Goal: Information Seeking & Learning: Learn about a topic

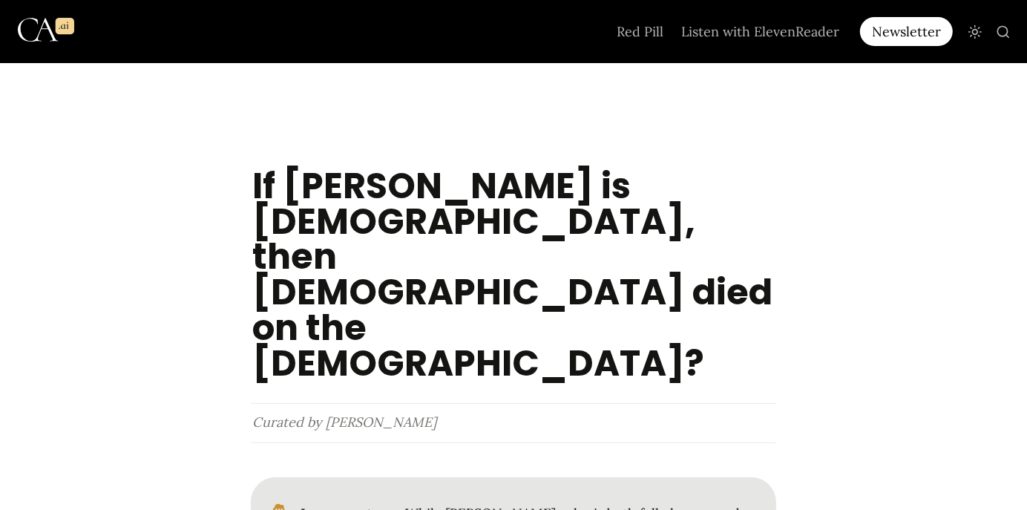
scroll to position [53, 0]
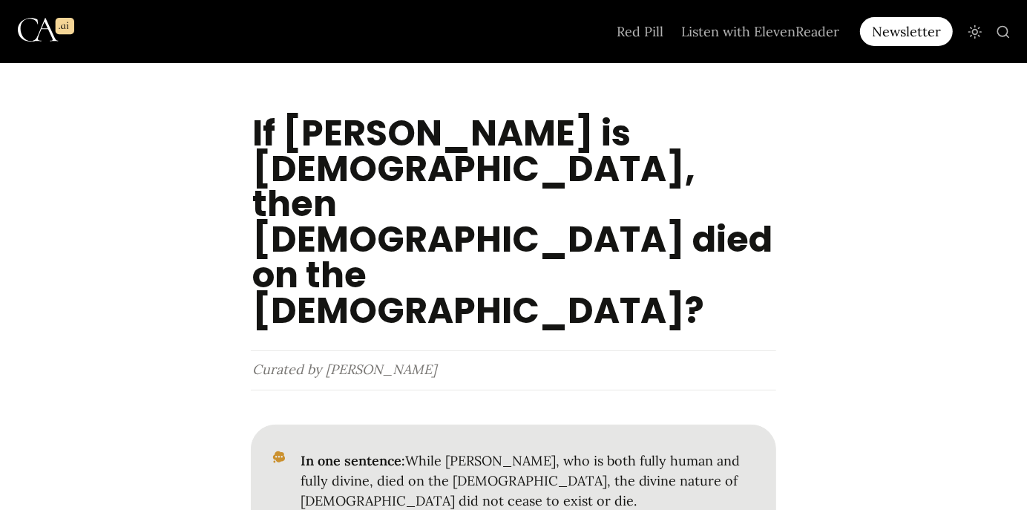
click at [1020, 101] on div at bounding box center [513, 62] width 1027 height 104
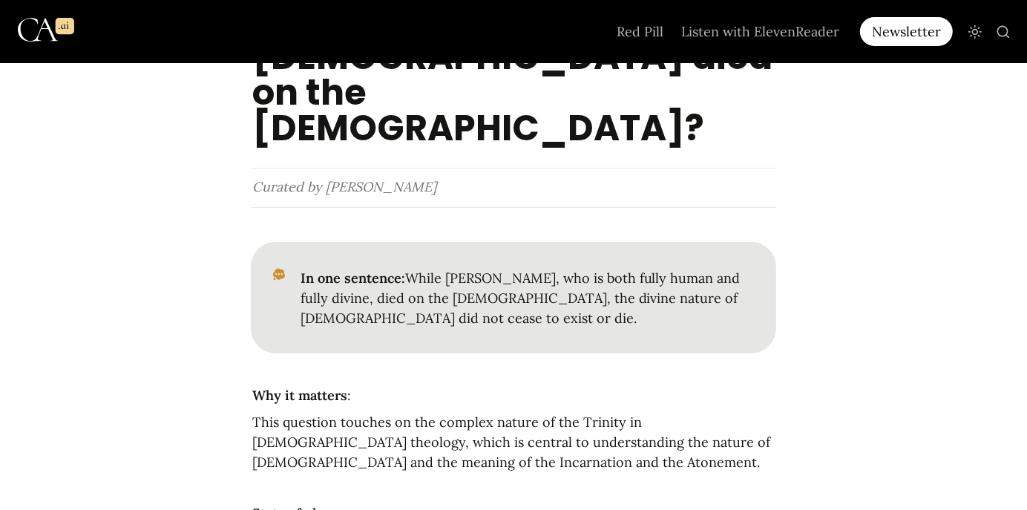
scroll to position [307, 0]
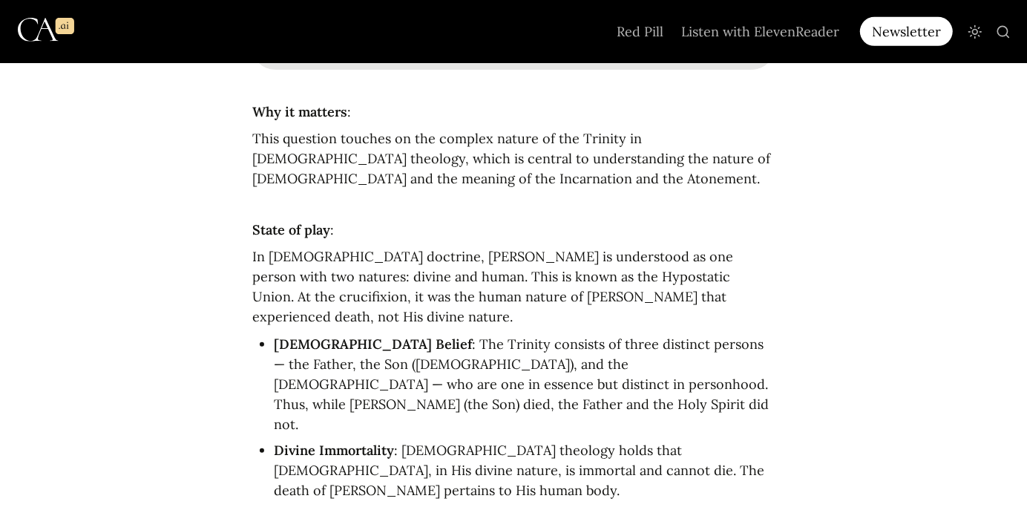
scroll to position [539, 0]
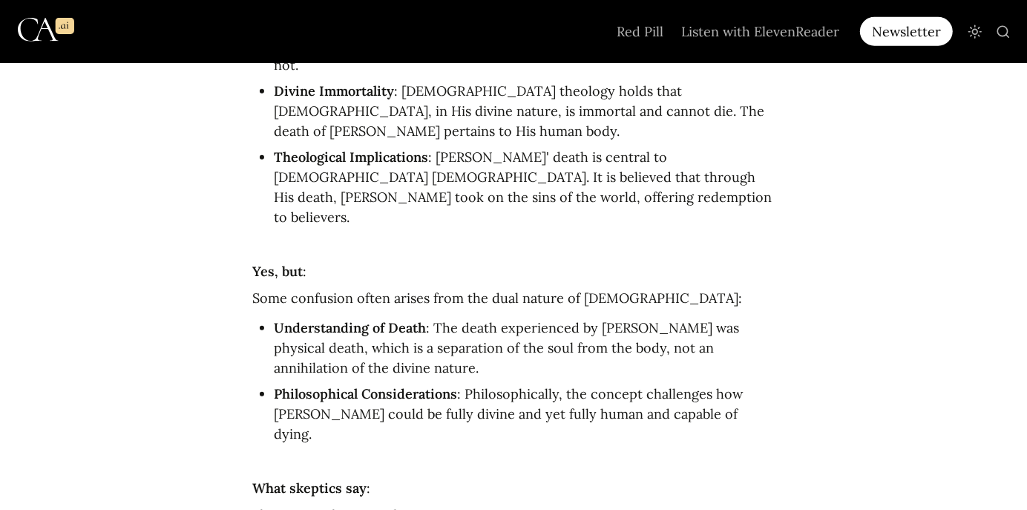
scroll to position [881, 0]
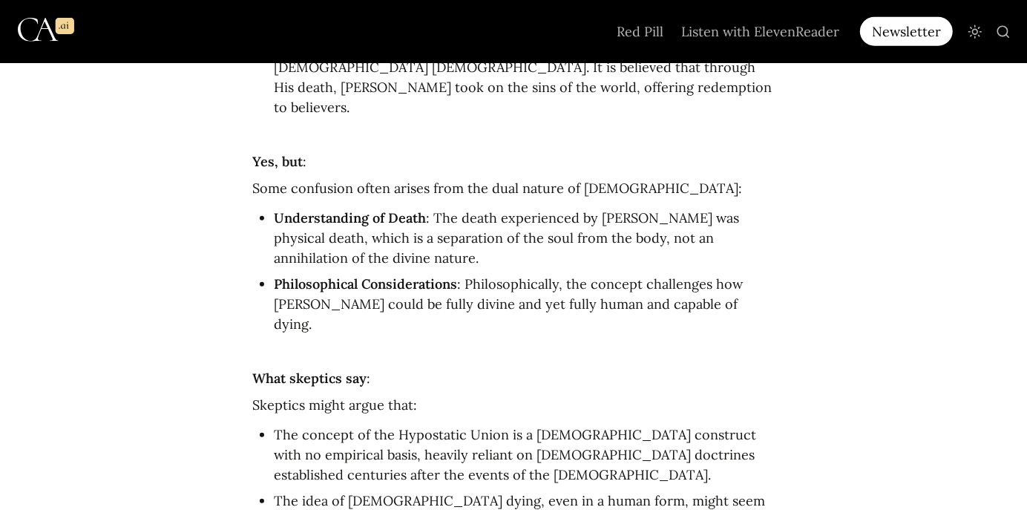
scroll to position [1000, 0]
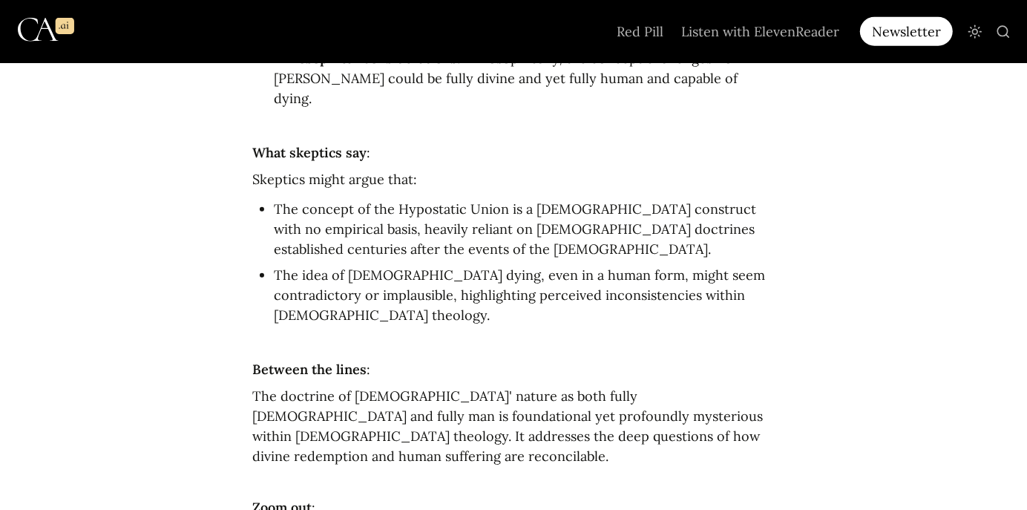
scroll to position [1250, 0]
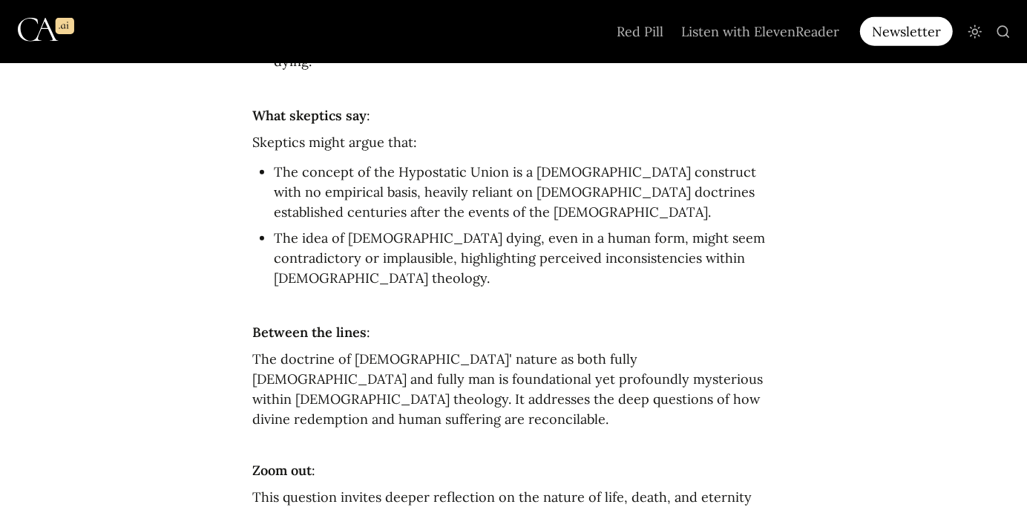
click at [1018, 256] on main "If [PERSON_NAME] is [DEMOGRAPHIC_DATA], then [DEMOGRAPHIC_DATA] died on the [DE…" at bounding box center [513, 290] width 1027 height 2955
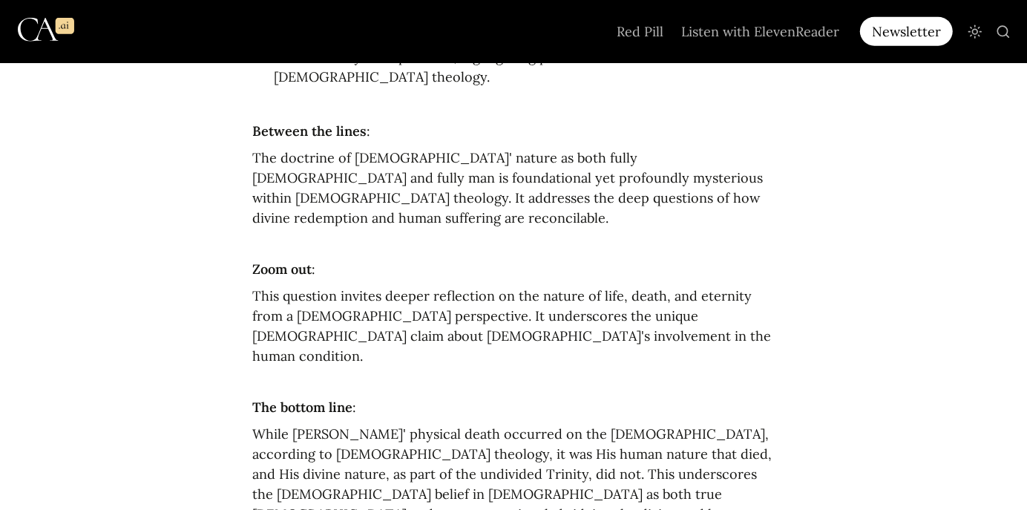
scroll to position [1468, 0]
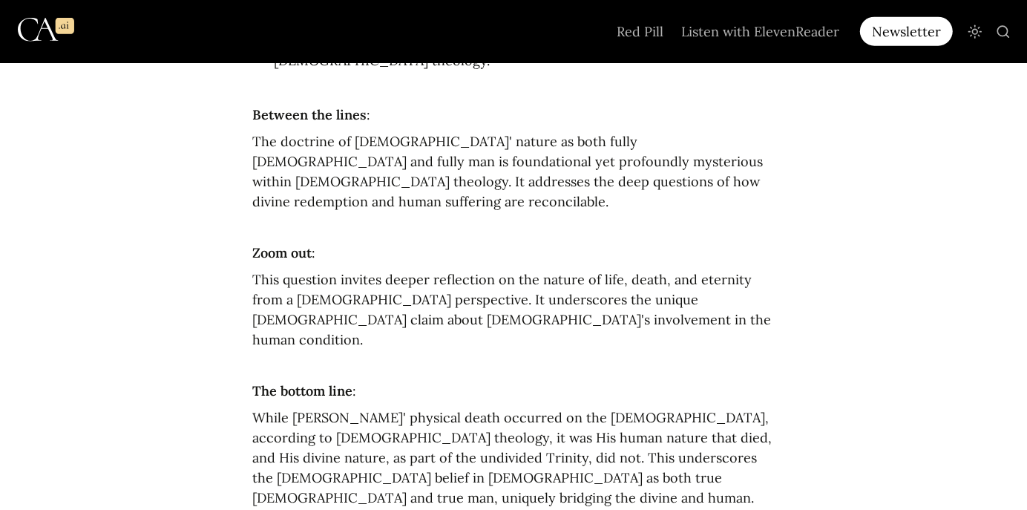
click at [1020, 283] on main "If [PERSON_NAME] is [DEMOGRAPHIC_DATA], then [DEMOGRAPHIC_DATA] died on the [DE…" at bounding box center [513, 72] width 1027 height 2955
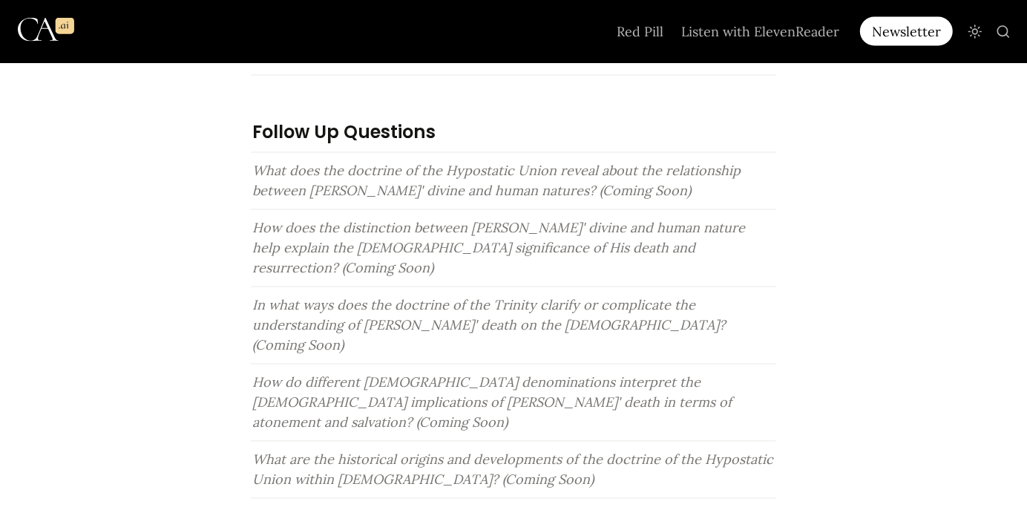
scroll to position [2023, 0]
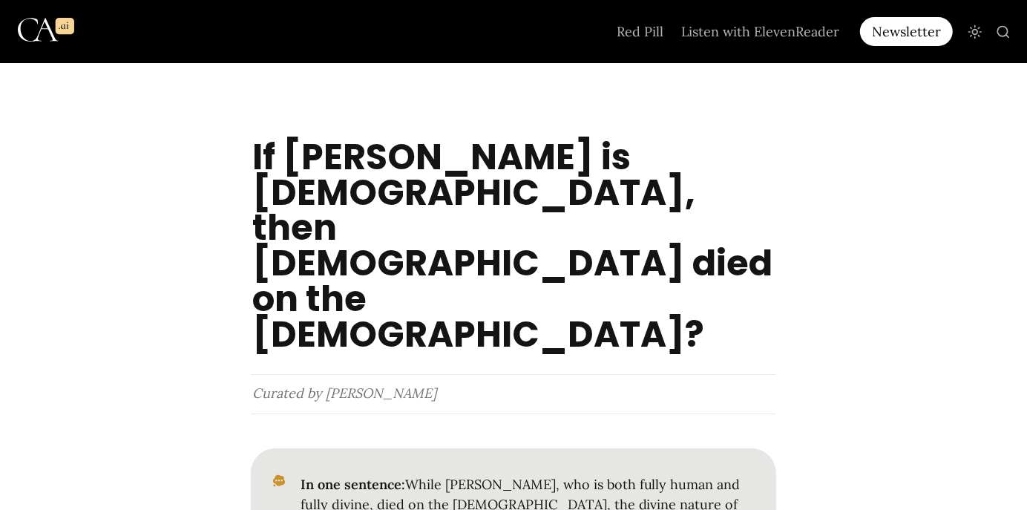
scroll to position [0, 0]
